Goal: Task Accomplishment & Management: Manage account settings

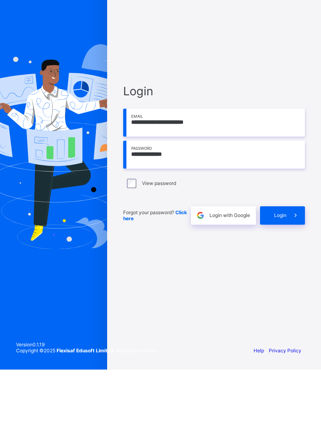
type input "**********"
click at [277, 295] on span "Login" at bounding box center [280, 292] width 12 height 6
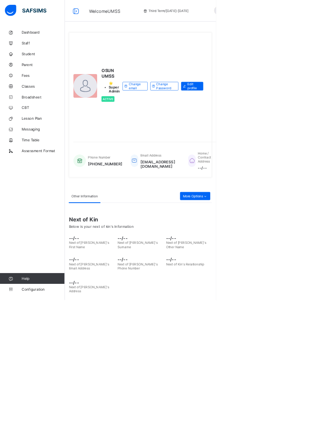
click at [55, 434] on span "Configuration" at bounding box center [64, 430] width 64 height 6
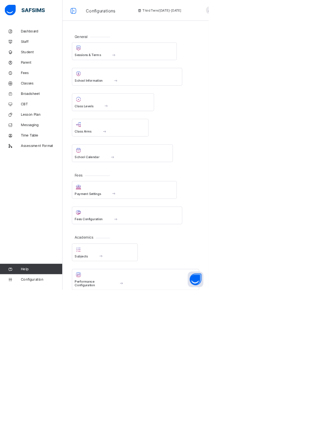
click at [141, 156] on div at bounding box center [173, 153] width 117 height 10
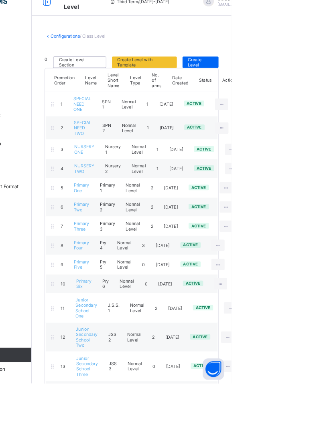
click at [0, 0] on ul "View Class Level Edit Class Level Move to section Deactivate Class Level" at bounding box center [0, 0] width 0 height 0
click at [306, 129] on icon at bounding box center [309, 132] width 7 height 6
click at [0, 0] on div "View Class Level" at bounding box center [0, 0] width 0 height 0
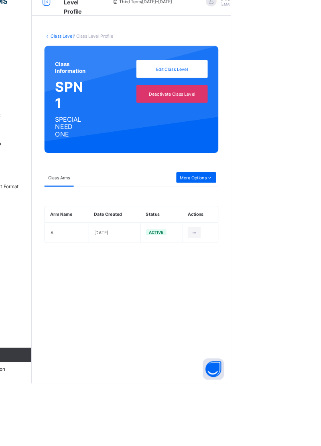
click at [292, 213] on span "More Options" at bounding box center [281, 215] width 37 height 6
click at [289, 243] on div "Result Configuration" at bounding box center [277, 246] width 46 height 8
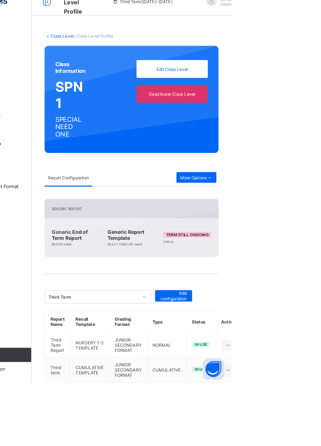
click at [313, 400] on icon at bounding box center [316, 403] width 7 height 6
click at [287, 432] on div "Inactive" at bounding box center [297, 436] width 46 height 8
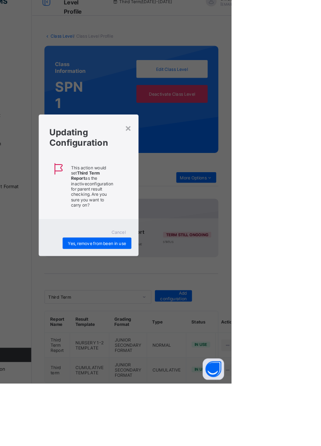
click at [208, 295] on div "Yes, remove from been in use" at bounding box center [169, 288] width 77 height 13
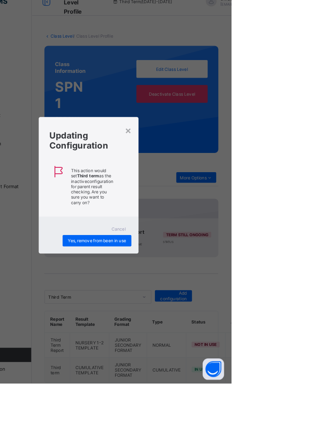
click at [208, 279] on div "Cancel" at bounding box center [194, 272] width 29 height 13
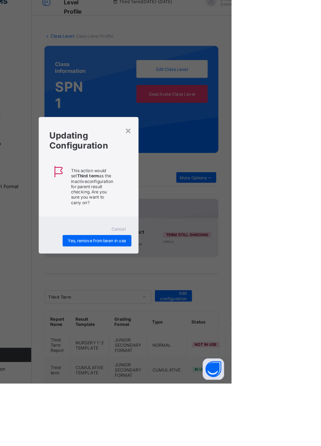
click at [202, 289] on span "Yes, remove from been in use" at bounding box center [169, 286] width 65 height 6
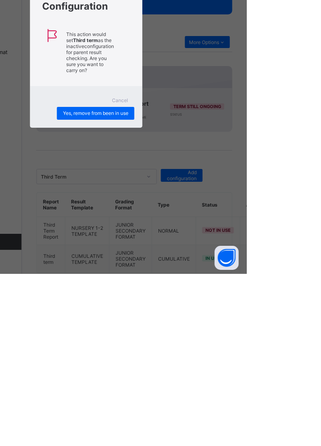
click at [234, 446] on div "× Updating Configuration This action would set Third term as the inactive confi…" at bounding box center [160, 223] width 321 height 446
click at [208, 292] on div "Yes, remove from been in use" at bounding box center [169, 285] width 77 height 13
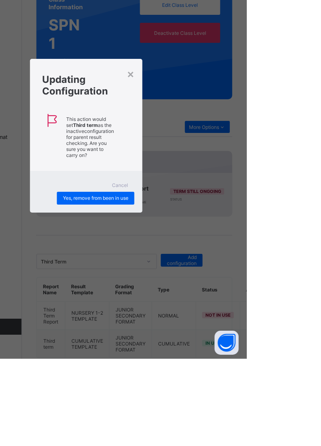
click at [202, 289] on span "Yes, remove from been in use" at bounding box center [169, 286] width 65 height 6
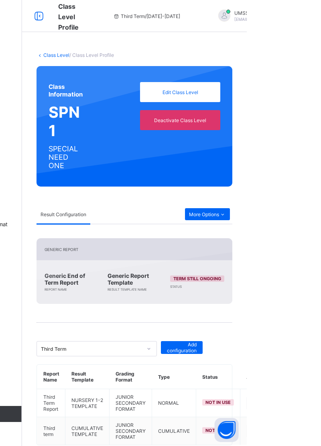
click at [127, 54] on link "Class Level" at bounding box center [130, 55] width 26 height 6
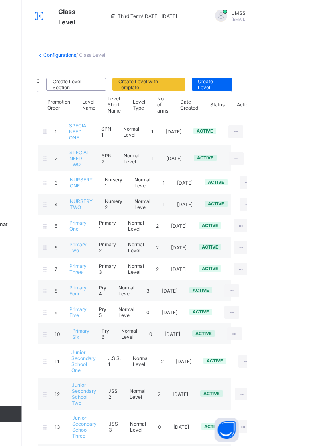
click at [309, 155] on icon at bounding box center [310, 158] width 7 height 6
click at [307, 155] on icon at bounding box center [310, 158] width 7 height 6
click at [305, 152] on div at bounding box center [310, 158] width 15 height 13
click at [307, 155] on icon at bounding box center [310, 158] width 7 height 6
click at [303, 153] on div at bounding box center [310, 158] width 15 height 13
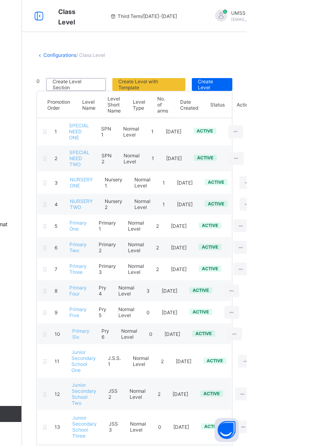
click at [307, 155] on icon at bounding box center [310, 158] width 7 height 6
click at [305, 152] on div at bounding box center [310, 158] width 15 height 13
click at [307, 155] on icon at bounding box center [310, 158] width 7 height 6
click at [0, 0] on div "View Class Level" at bounding box center [0, 0] width 0 height 0
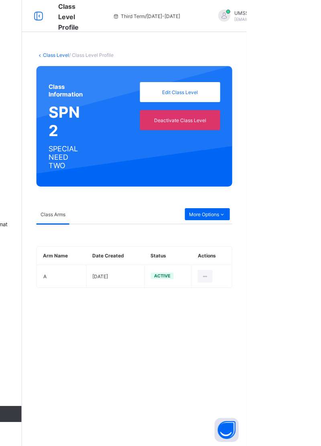
click at [299, 210] on div "More Options" at bounding box center [281, 214] width 45 height 12
click at [264, 246] on div "Result Configuration" at bounding box center [277, 246] width 46 height 8
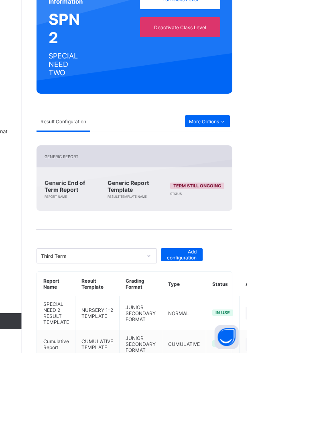
click at [320, 404] on icon at bounding box center [326, 407] width 7 height 6
click at [296, 435] on div "Inactive" at bounding box center [307, 439] width 46 height 8
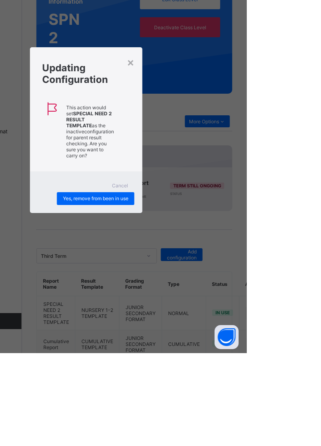
click at [202, 295] on span "Yes, remove from been in use" at bounding box center [169, 292] width 65 height 6
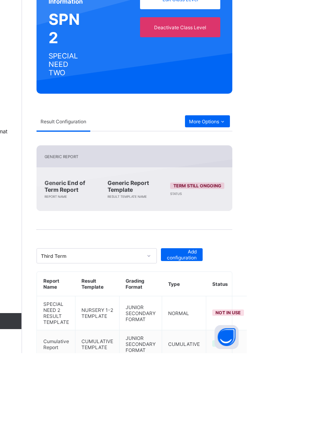
click at [315, 430] on td "in use" at bounding box center [302, 438] width 44 height 28
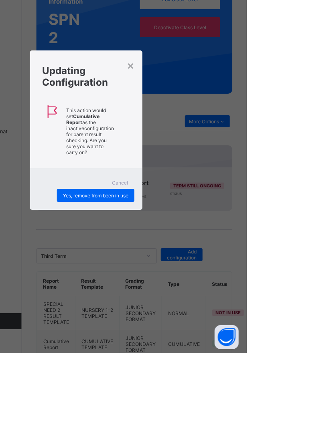
click at [202, 292] on span "Yes, remove from been in use" at bounding box center [169, 289] width 65 height 6
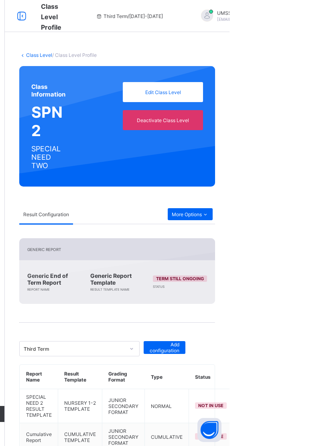
click at [299, 218] on div "More Options" at bounding box center [281, 214] width 45 height 12
click at [320, 171] on html "Class Level Profile Third Term / [DATE]-[DATE] UMSS OSUN [EMAIL_ADDRESS][DOMAIN…" at bounding box center [160, 236] width 321 height 472
click at [130, 52] on link "Class Level" at bounding box center [130, 55] width 26 height 6
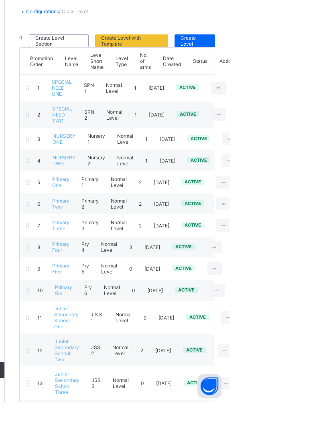
click at [0, 0] on ul "View Class Level Edit Class Level Move to section Deactivate Class Level" at bounding box center [0, 0] width 0 height 0
click at [0, 0] on div "View Class Level" at bounding box center [0, 0] width 0 height 0
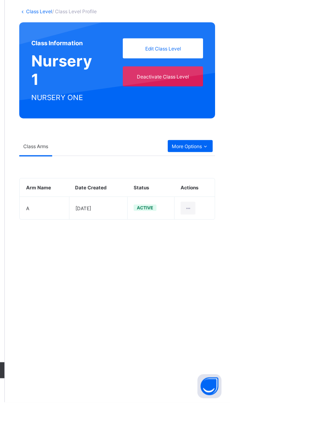
click at [299, 189] on icon at bounding box center [296, 190] width 7 height 6
click at [287, 220] on div "Result Configuration" at bounding box center [277, 222] width 46 height 8
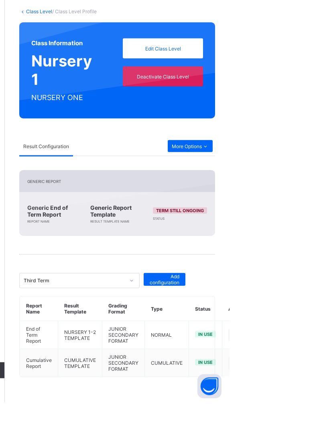
click at [320, 373] on div at bounding box center [326, 379] width 15 height 13
click at [297, 408] on div "Inactive" at bounding box center [307, 412] width 46 height 8
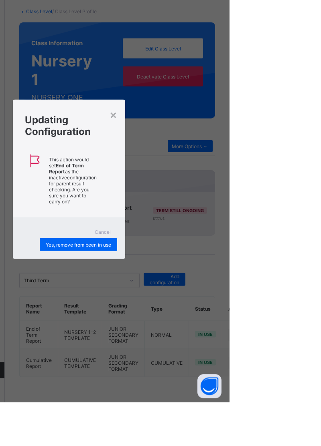
click at [202, 292] on span "Yes, remove from been in use" at bounding box center [169, 289] width 65 height 6
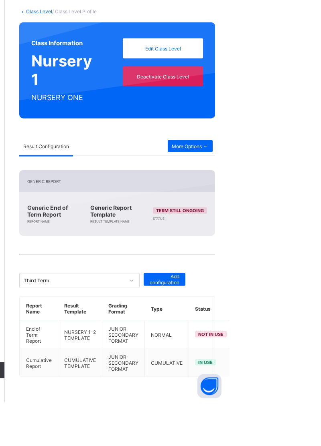
click at [302, 432] on li "Inactive" at bounding box center [312, 439] width 65 height 14
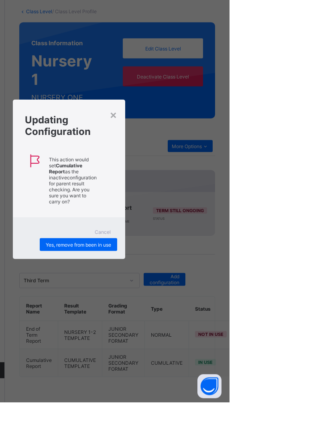
click at [202, 292] on span "Yes, remove from been in use" at bounding box center [169, 289] width 65 height 6
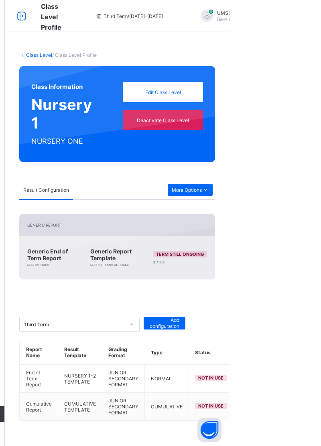
click at [132, 52] on link "Class Level" at bounding box center [130, 55] width 26 height 6
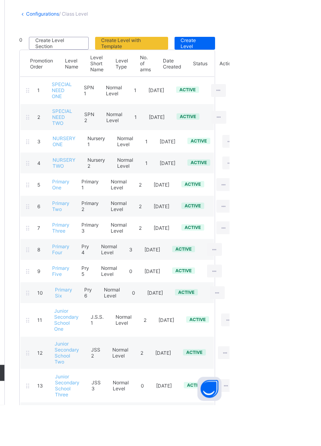
click at [314, 198] on div at bounding box center [320, 204] width 15 height 13
click at [319, 198] on div at bounding box center [320, 204] width 15 height 13
click at [320, 198] on div at bounding box center [320, 204] width 15 height 13
click at [317, 202] on icon at bounding box center [320, 205] width 7 height 6
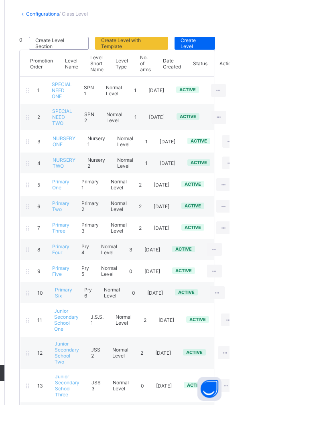
click at [0, 0] on ul "View Class Level Edit Class Level Move to section Deactivate Class Level" at bounding box center [0, 0] width 0 height 0
click at [320, 198] on div at bounding box center [320, 204] width 15 height 13
click at [313, 200] on div at bounding box center [320, 204] width 15 height 13
click at [314, 200] on div at bounding box center [320, 204] width 15 height 13
click at [314, 199] on div at bounding box center [320, 204] width 15 height 13
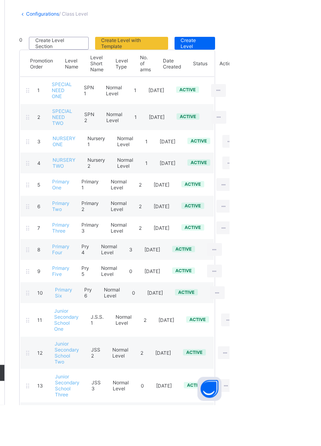
click at [314, 198] on div at bounding box center [320, 204] width 15 height 13
click at [315, 200] on div at bounding box center [320, 204] width 15 height 13
click at [317, 198] on div at bounding box center [320, 204] width 15 height 13
click at [299, 215] on div "5 Primary One Primary 1 Normal Level 2 [DATE] active View Class Level Edit Clas…" at bounding box center [208, 226] width 194 height 22
click at [319, 202] on icon at bounding box center [320, 205] width 7 height 6
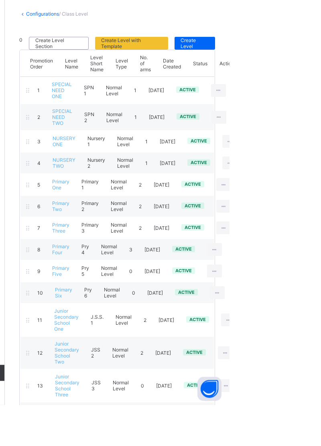
click at [0, 0] on div "View Class Level" at bounding box center [0, 0] width 0 height 0
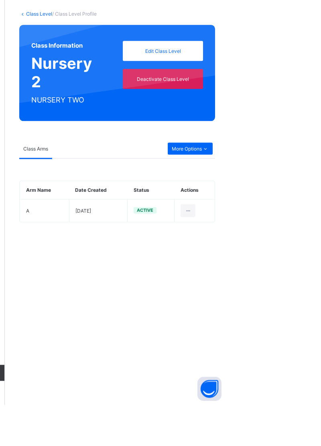
click at [293, 191] on span "More Options" at bounding box center [281, 190] width 37 height 6
click at [284, 223] on div "Result Configuration" at bounding box center [277, 222] width 46 height 8
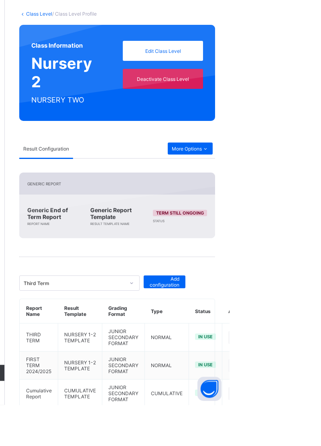
click at [320, 376] on icon at bounding box center [326, 379] width 7 height 6
click at [292, 408] on div "Inactive" at bounding box center [307, 412] width 46 height 8
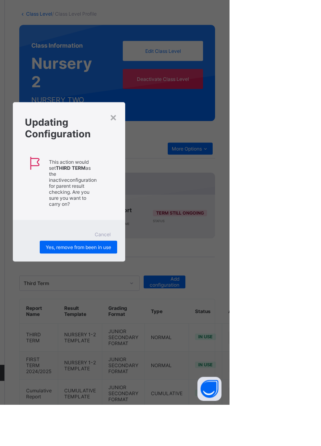
click at [208, 295] on div "Yes, remove from been in use" at bounding box center [169, 288] width 77 height 13
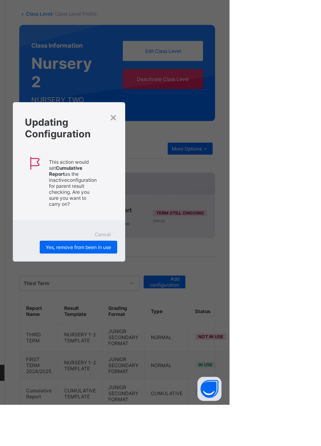
click at [202, 292] on span "Yes, remove from been in use" at bounding box center [169, 289] width 65 height 6
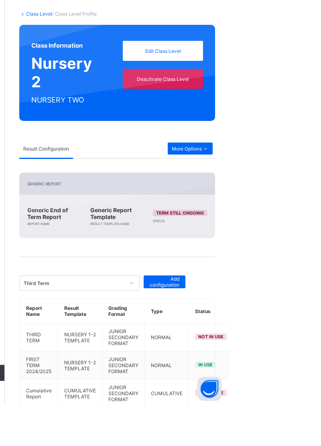
click at [301, 436] on div "Inactive" at bounding box center [318, 440] width 46 height 8
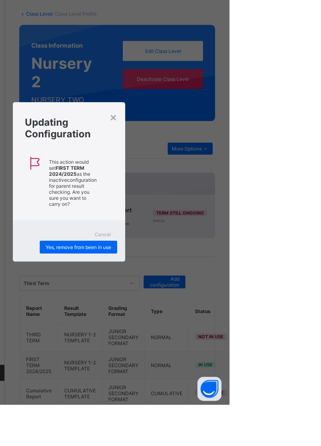
click at [208, 295] on div "Yes, remove from been in use" at bounding box center [169, 288] width 77 height 13
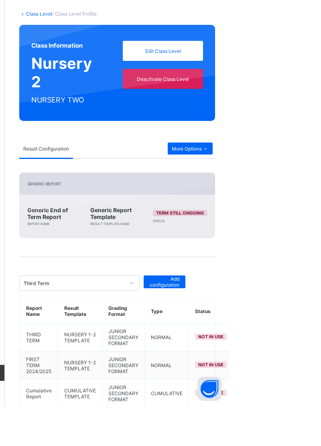
click at [131, 57] on link "Class Level" at bounding box center [130, 55] width 26 height 6
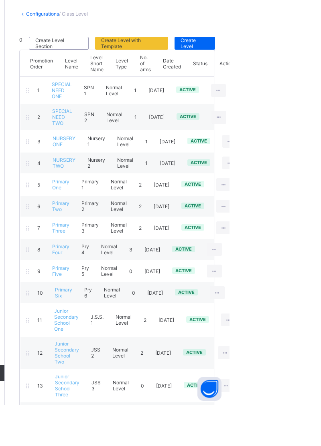
click at [0, 0] on ul "View Class Level Edit Class Level Move to section Deactivate Class Level" at bounding box center [0, 0] width 0 height 0
click at [308, 220] on div at bounding box center [314, 226] width 15 height 13
click at [0, 0] on li "View Class Level" at bounding box center [0, 0] width 0 height 0
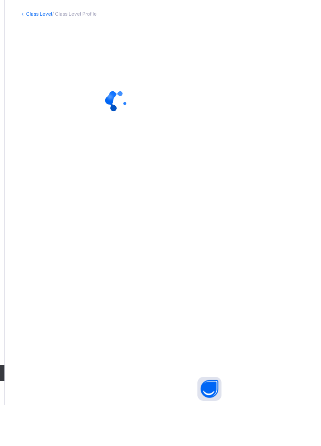
click at [292, 238] on div "Class Level / Class Level Profile" at bounding box center [208, 223] width 224 height 446
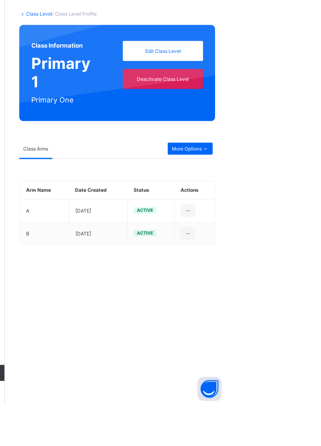
click at [292, 188] on span "More Options" at bounding box center [281, 190] width 37 height 6
click at [288, 219] on div "Result Configuration" at bounding box center [277, 222] width 46 height 8
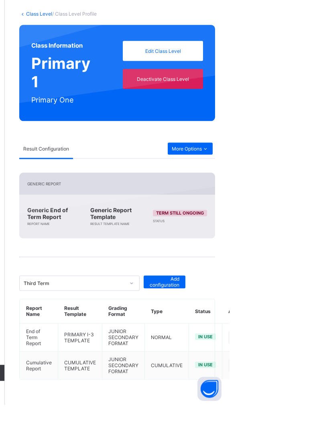
click at [320, 373] on div at bounding box center [326, 379] width 15 height 13
click at [291, 408] on div "Inactive" at bounding box center [307, 412] width 46 height 8
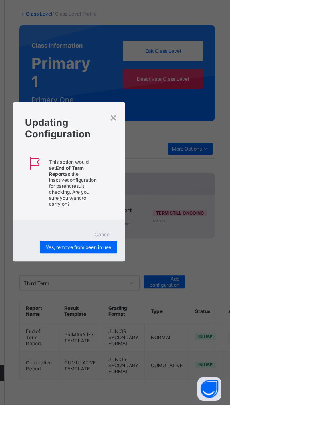
click at [202, 292] on span "Yes, remove from been in use" at bounding box center [169, 289] width 65 height 6
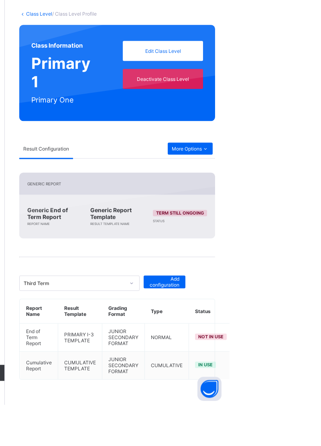
click at [301, 436] on div "Inactive" at bounding box center [318, 440] width 46 height 8
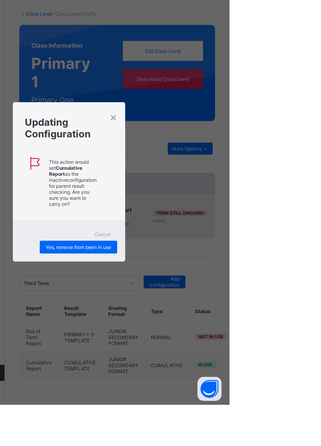
click at [202, 292] on span "Yes, remove from been in use" at bounding box center [169, 289] width 65 height 6
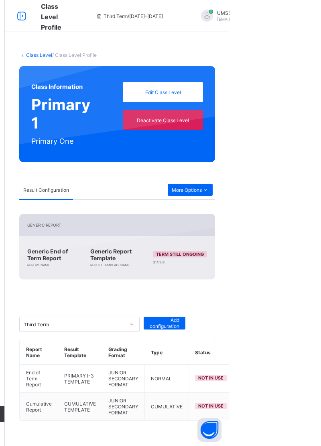
click at [141, 193] on div "Result Configuration" at bounding box center [138, 189] width 54 height 19
click at [133, 53] on link "Class Level" at bounding box center [130, 55] width 26 height 6
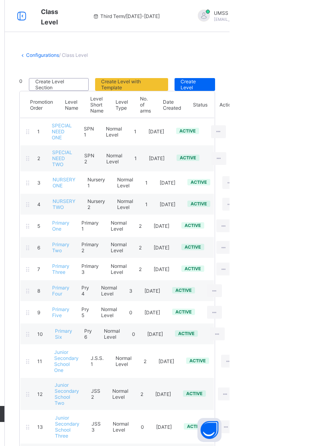
click at [311, 245] on icon at bounding box center [314, 248] width 7 height 6
click at [312, 245] on icon at bounding box center [314, 248] width 7 height 6
click at [315, 245] on icon at bounding box center [314, 248] width 7 height 6
click at [311, 245] on icon at bounding box center [314, 248] width 7 height 6
click at [314, 245] on icon at bounding box center [314, 248] width 7 height 6
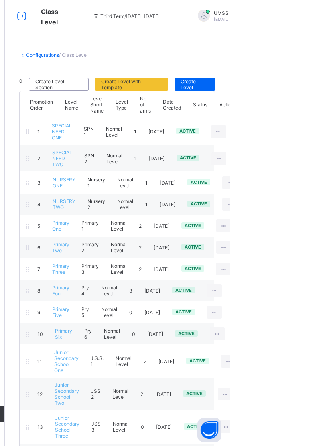
click at [314, 245] on icon at bounding box center [314, 248] width 7 height 6
click at [0, 0] on div "View Class Level" at bounding box center [0, 0] width 0 height 0
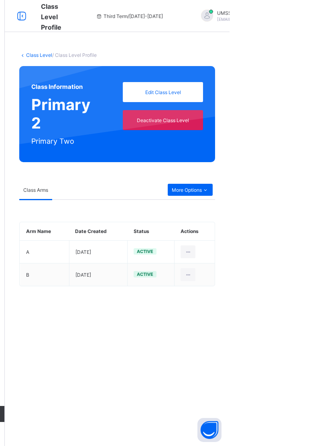
click at [289, 188] on span "More Options" at bounding box center [281, 190] width 37 height 6
click at [292, 222] on div "Result Configuration" at bounding box center [277, 222] width 46 height 8
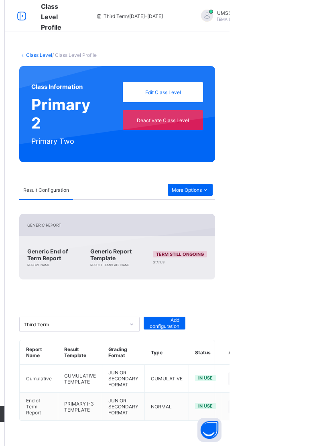
click at [320, 373] on div at bounding box center [326, 379] width 15 height 13
click at [295, 408] on div "Inactive" at bounding box center [307, 412] width 46 height 8
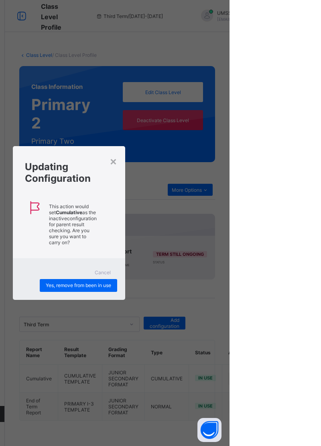
click at [202, 289] on span "Yes, remove from been in use" at bounding box center [169, 286] width 65 height 6
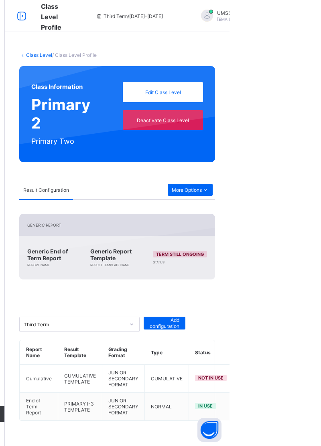
click at [306, 421] on div "Edit Configuration" at bounding box center [318, 425] width 46 height 8
type input "**********"
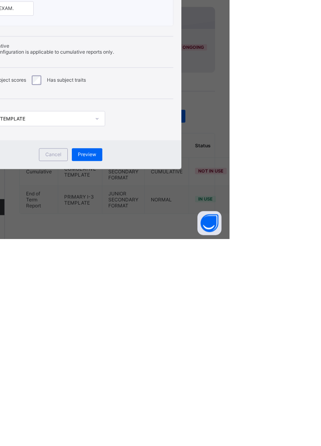
click at [159, 368] on div "Cancel" at bounding box center [144, 361] width 29 height 13
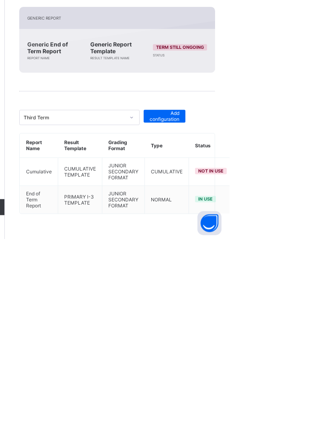
click at [305, 436] on div "Inactive" at bounding box center [318, 440] width 46 height 8
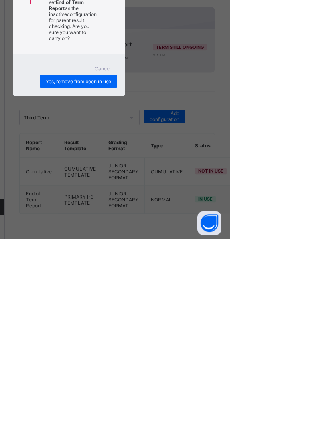
click at [202, 292] on span "Yes, remove from been in use" at bounding box center [169, 289] width 65 height 6
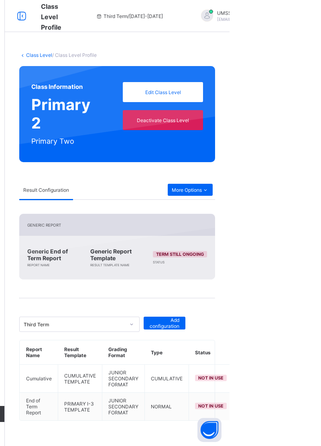
click at [131, 57] on link "Class Level" at bounding box center [130, 55] width 26 height 6
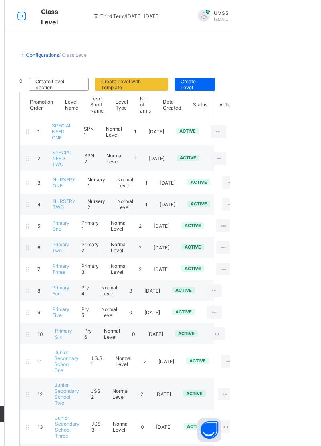
click at [309, 264] on div at bounding box center [314, 269] width 15 height 13
click at [0, 0] on ul "View Class Level Edit Class Level Move to section Deactivate Class Level" at bounding box center [0, 0] width 0 height 0
click at [0, 0] on div "View Class Level" at bounding box center [0, 0] width 0 height 0
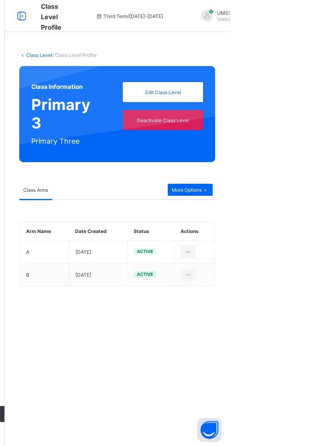
click at [292, 188] on span "More Options" at bounding box center [281, 190] width 37 height 6
click at [277, 222] on div "Result Configuration" at bounding box center [277, 222] width 46 height 8
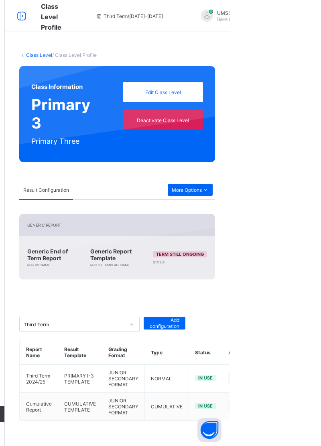
click at [320, 373] on div at bounding box center [326, 379] width 15 height 13
click at [289, 408] on div "Inactive" at bounding box center [307, 412] width 46 height 8
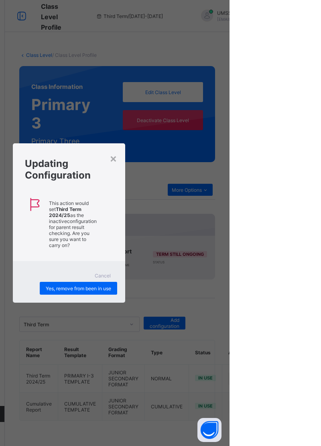
click at [202, 292] on span "Yes, remove from been in use" at bounding box center [169, 289] width 65 height 6
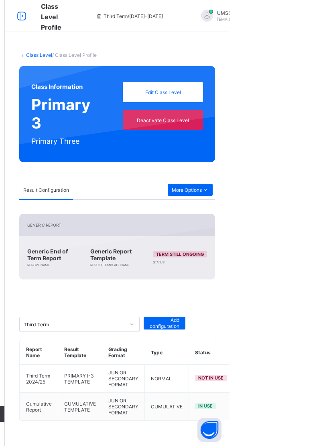
click at [298, 436] on div "Inactive" at bounding box center [318, 440] width 46 height 8
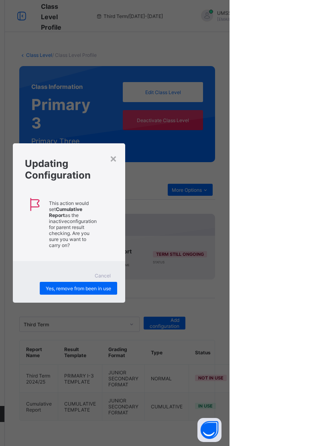
click at [202, 292] on span "Yes, remove from been in use" at bounding box center [169, 289] width 65 height 6
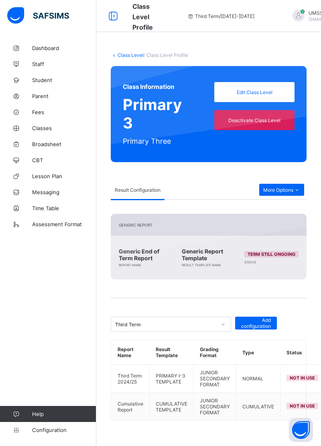
click at [51, 145] on span "Broadsheet" at bounding box center [64, 144] width 64 height 6
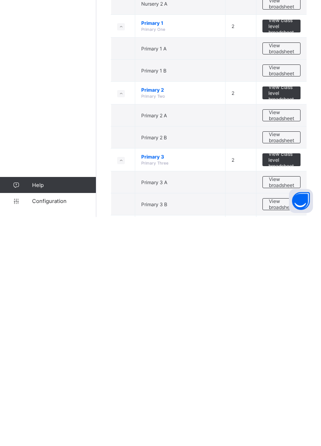
scroll to position [43, 0]
